Goal: Transaction & Acquisition: Purchase product/service

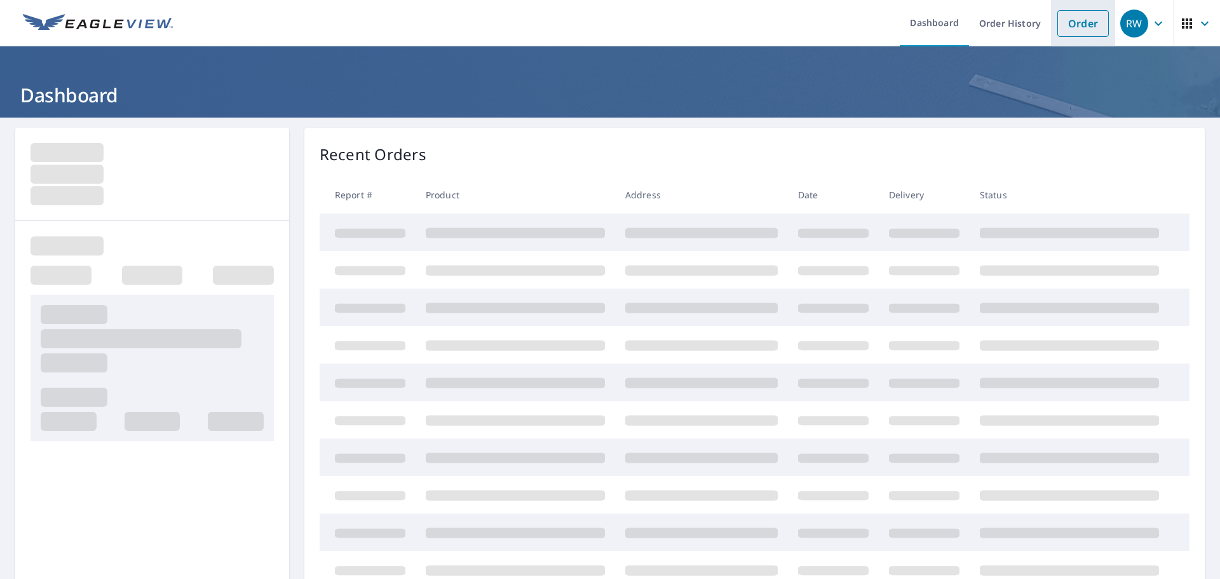
click at [1073, 25] on link "Order" at bounding box center [1082, 23] width 51 height 27
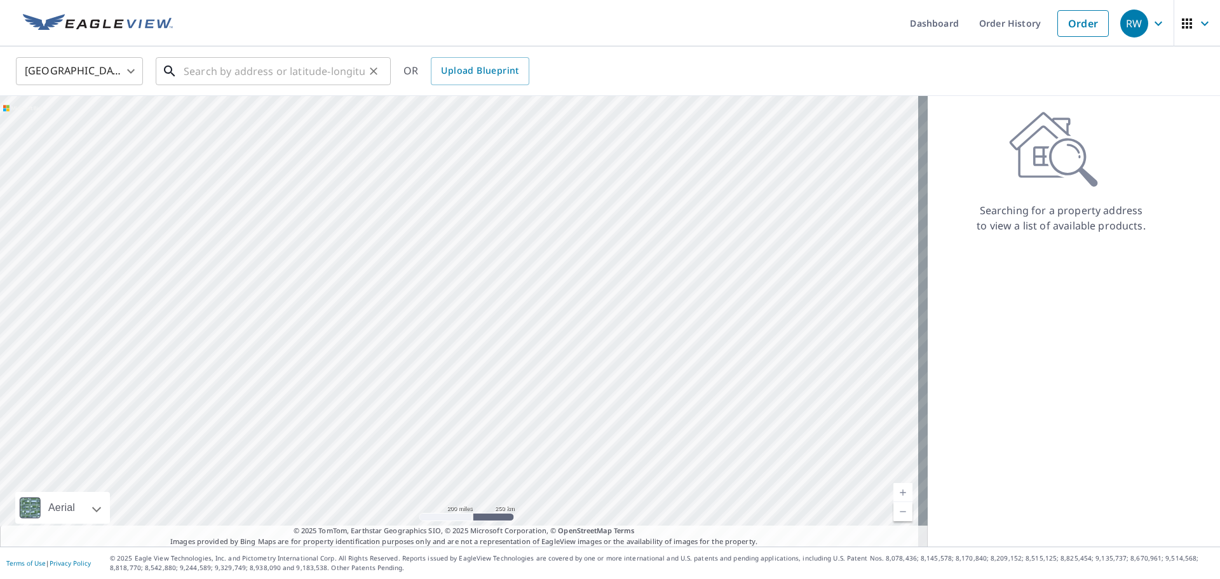
click at [328, 71] on input "text" at bounding box center [274, 71] width 181 height 36
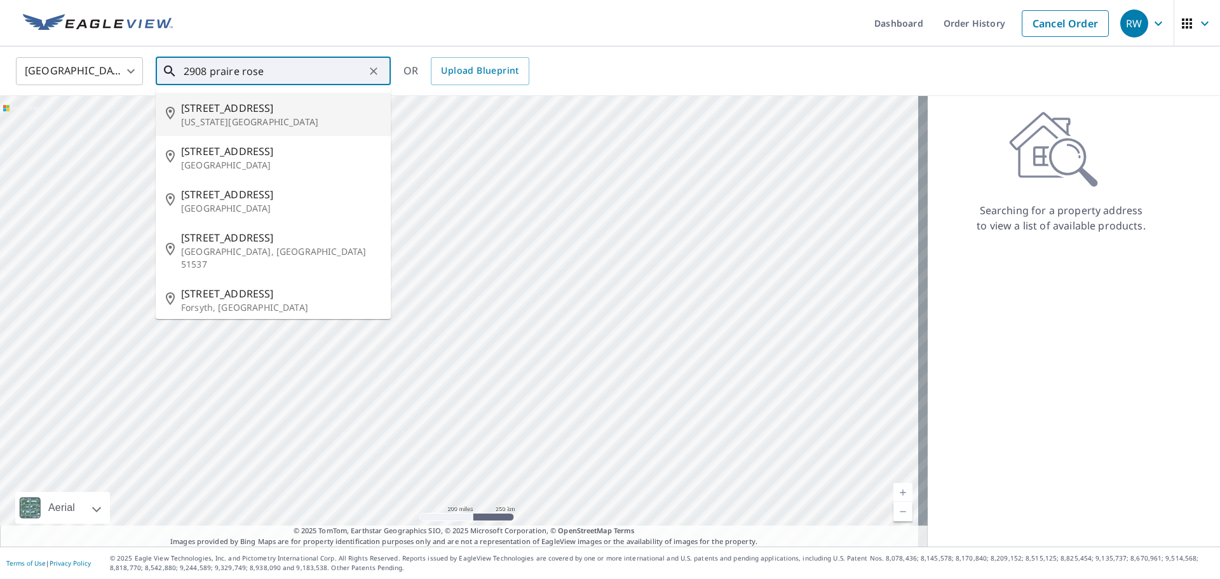
click at [280, 123] on p "[US_STATE][GEOGRAPHIC_DATA]" at bounding box center [281, 122] width 200 height 13
type input "[STREET_ADDRESS][US_STATE]"
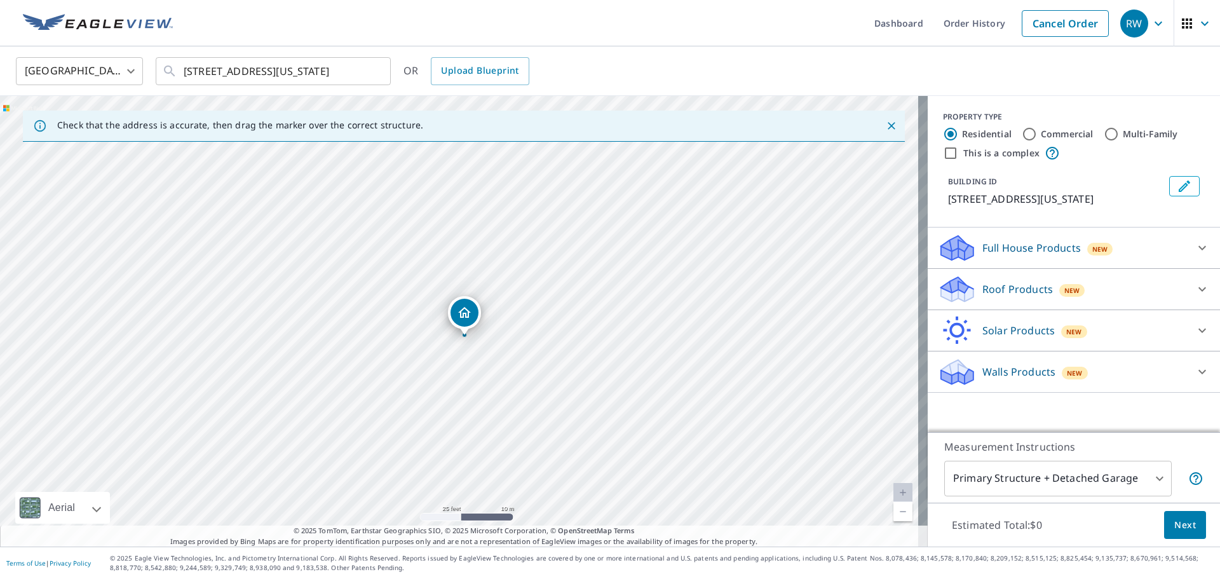
drag, startPoint x: 458, startPoint y: 325, endPoint x: 464, endPoint y: 327, distance: 6.5
click at [1187, 301] on div at bounding box center [1202, 289] width 30 height 30
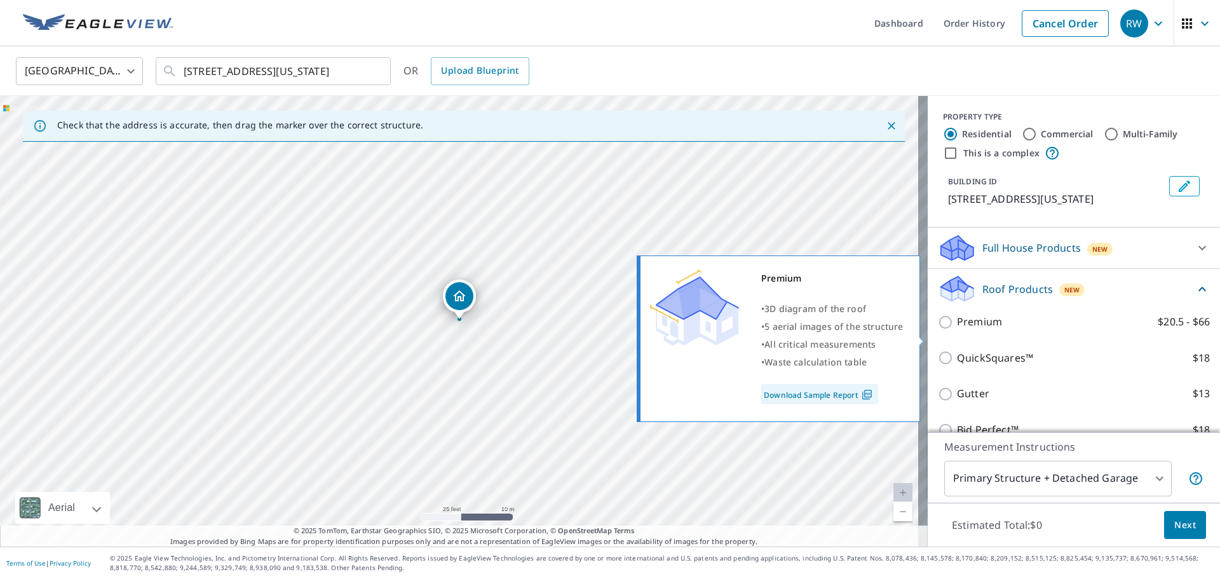
click at [938, 330] on input "Premium $20.5 - $66" at bounding box center [947, 322] width 19 height 15
checkbox input "true"
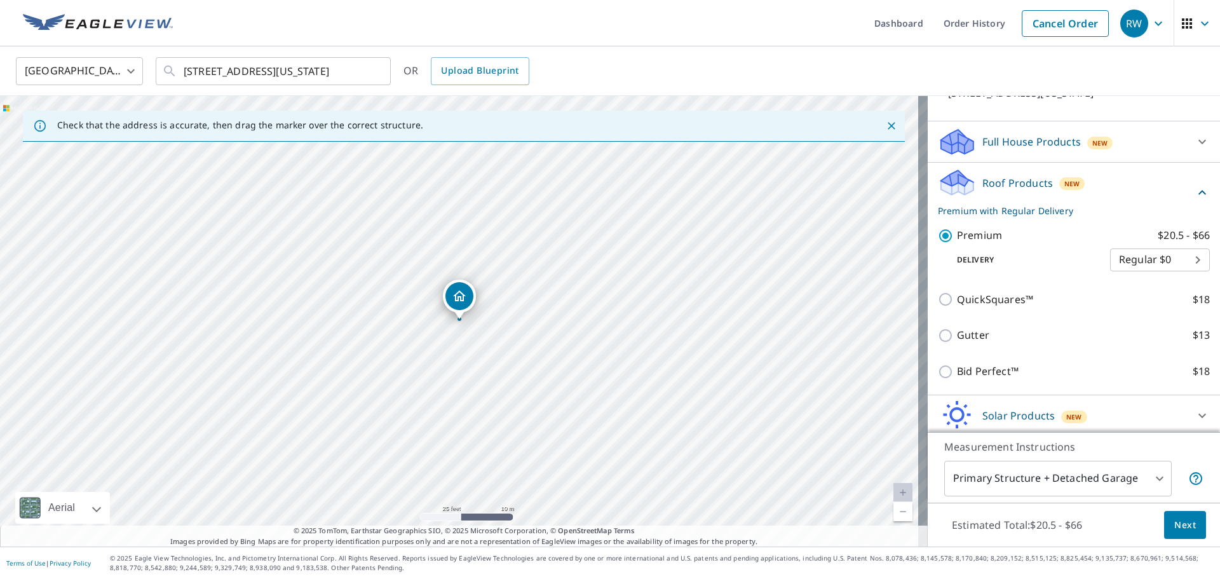
scroll to position [64, 0]
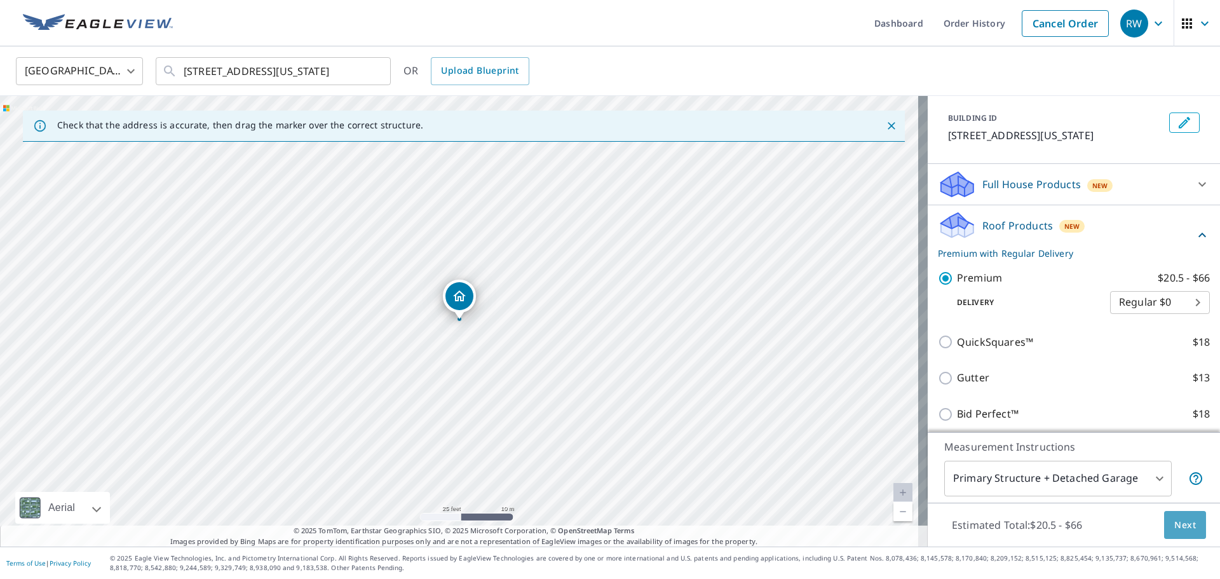
click at [1177, 521] on span "Next" at bounding box center [1185, 525] width 22 height 16
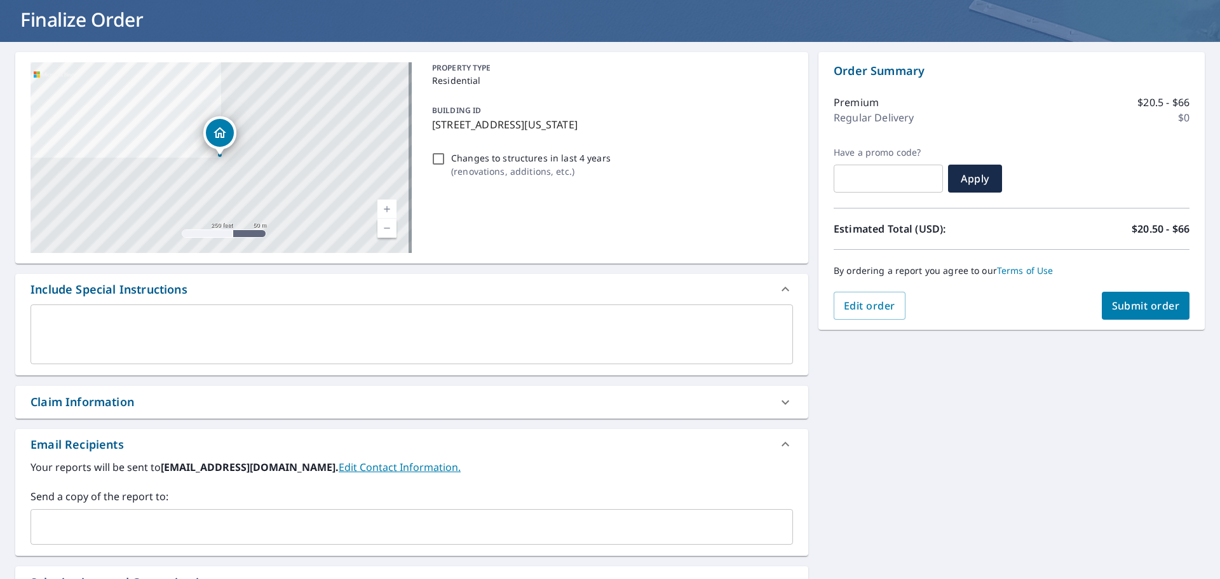
scroll to position [230, 0]
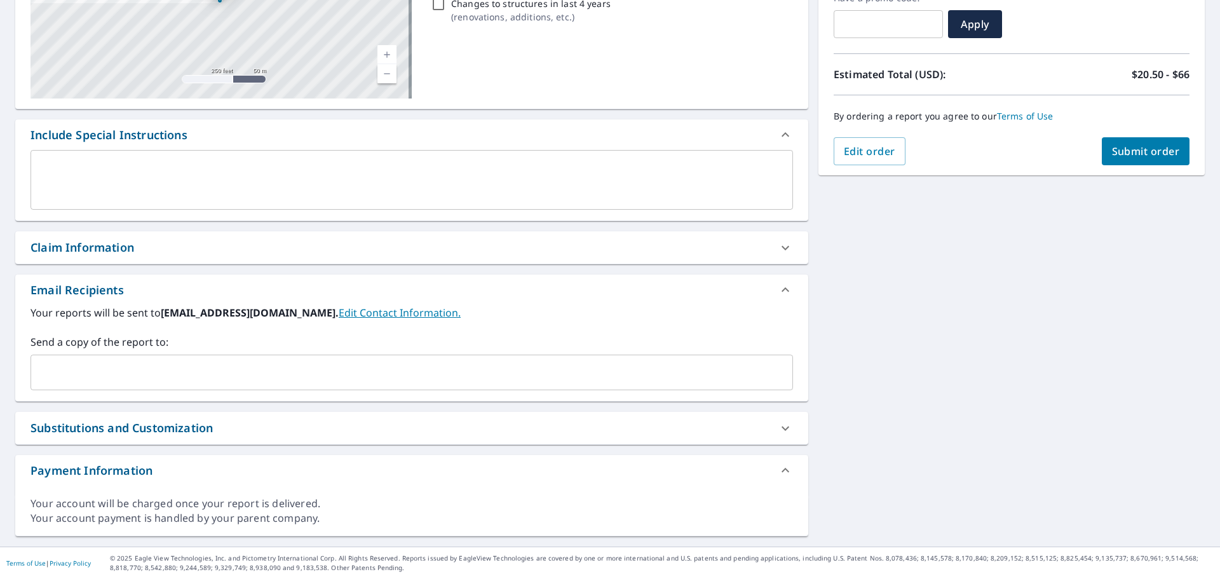
click at [398, 365] on input "text" at bounding box center [402, 372] width 732 height 24
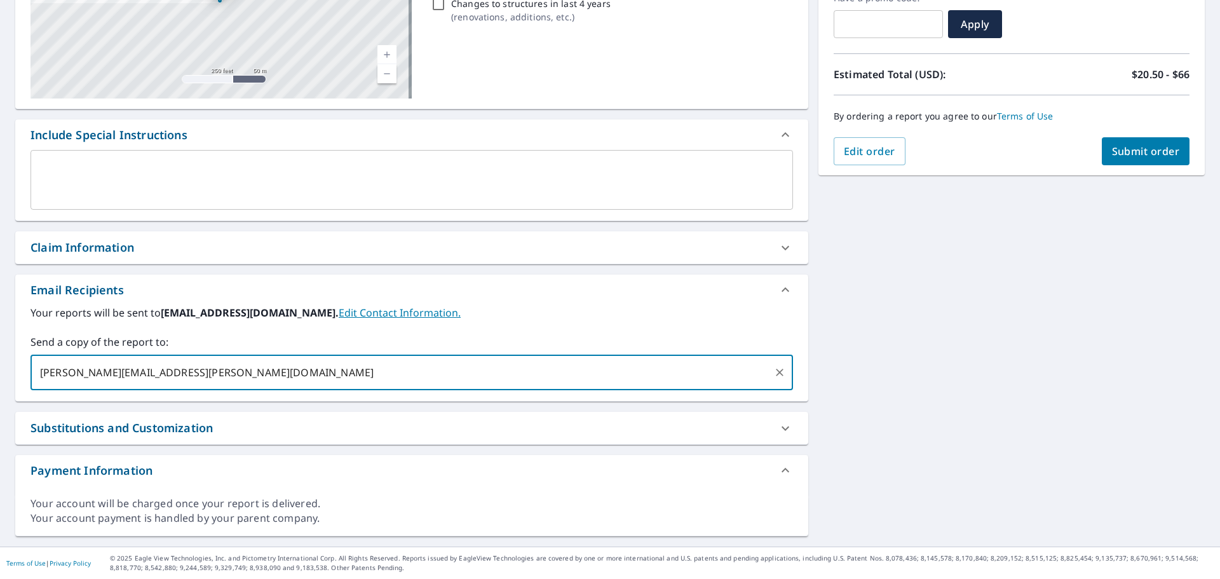
type input "[PERSON_NAME][EMAIL_ADDRESS][PERSON_NAME][DOMAIN_NAME]"
click at [1123, 153] on span "Submit order" at bounding box center [1146, 151] width 68 height 14
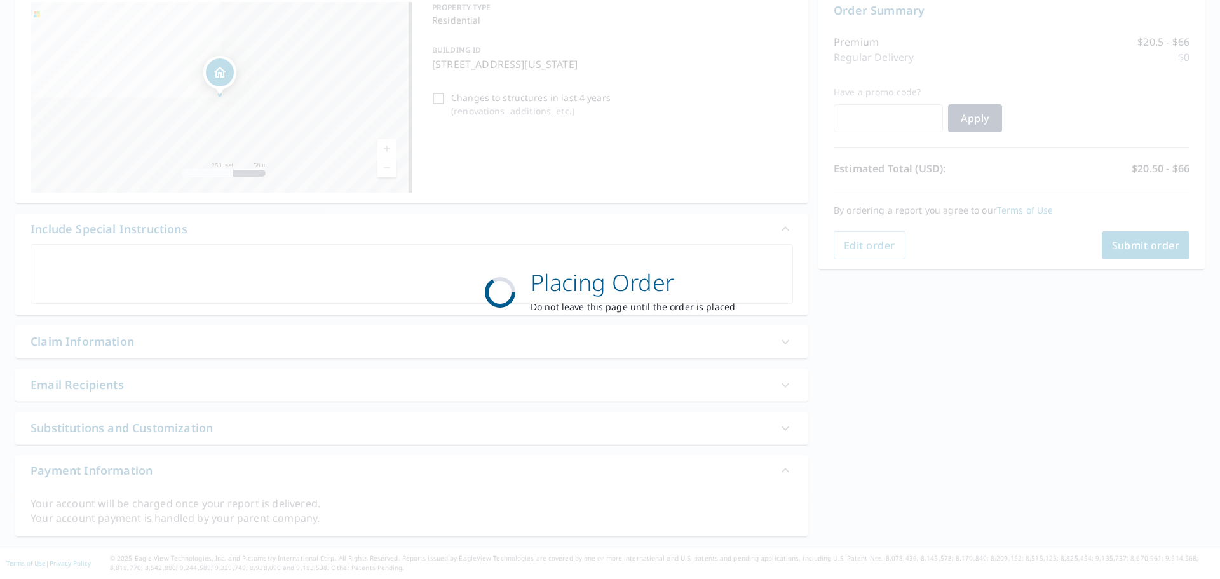
scroll to position [136, 0]
